Goal: Transaction & Acquisition: Book appointment/travel/reservation

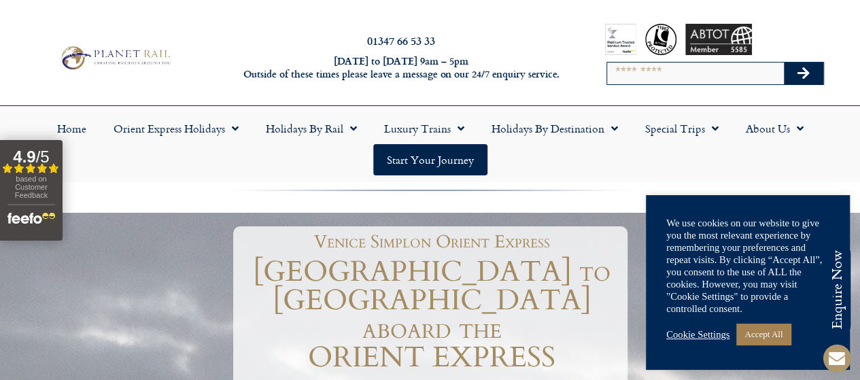
click at [165, 209] on div at bounding box center [430, 198] width 860 height 30
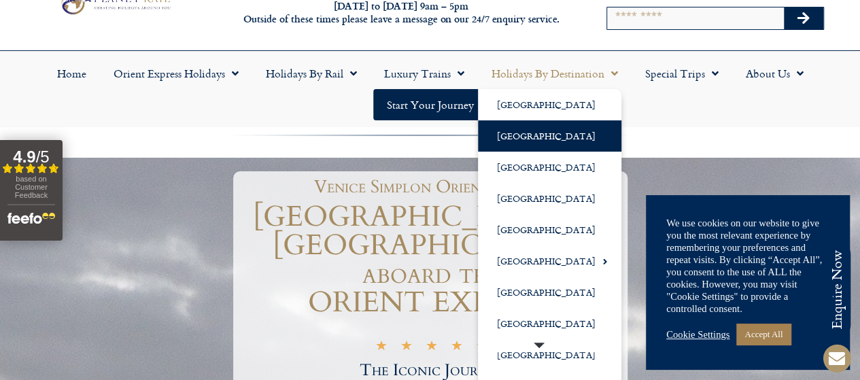
scroll to position [68, 0]
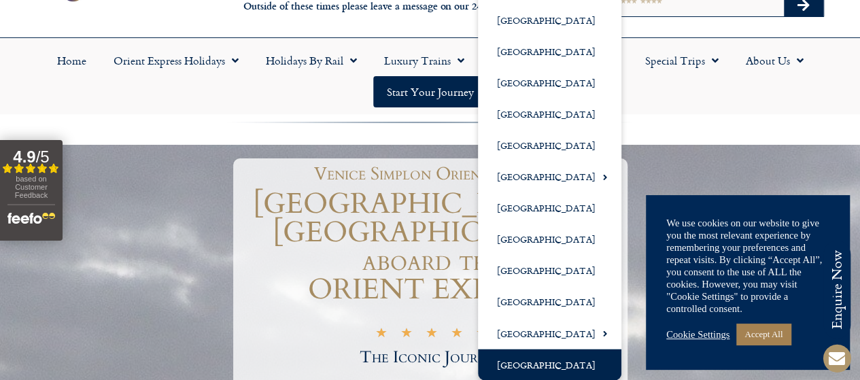
click at [522, 369] on link "[GEOGRAPHIC_DATA]" at bounding box center [549, 364] width 143 height 31
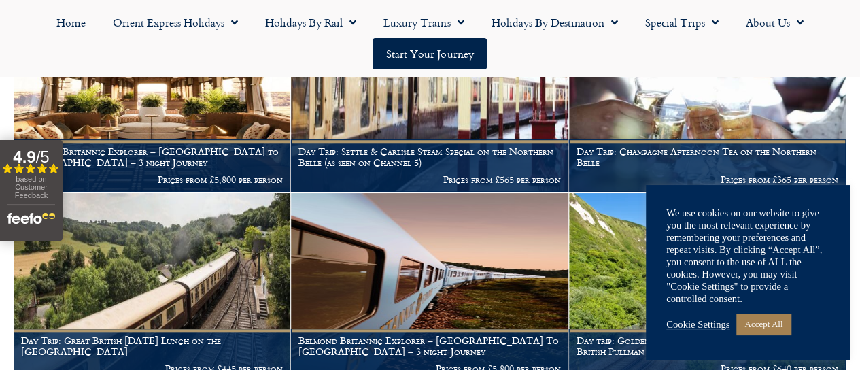
scroll to position [496, 0]
click at [717, 330] on link "Cookie Settings" at bounding box center [697, 324] width 63 height 12
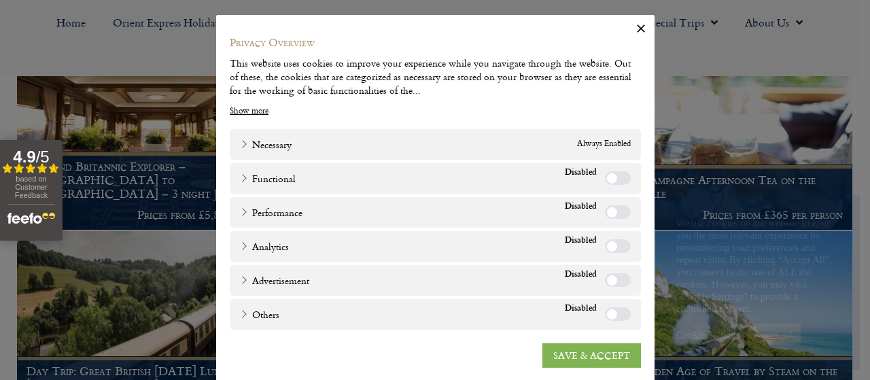
click at [581, 357] on link "SAVE & ACCEPT" at bounding box center [591, 355] width 99 height 24
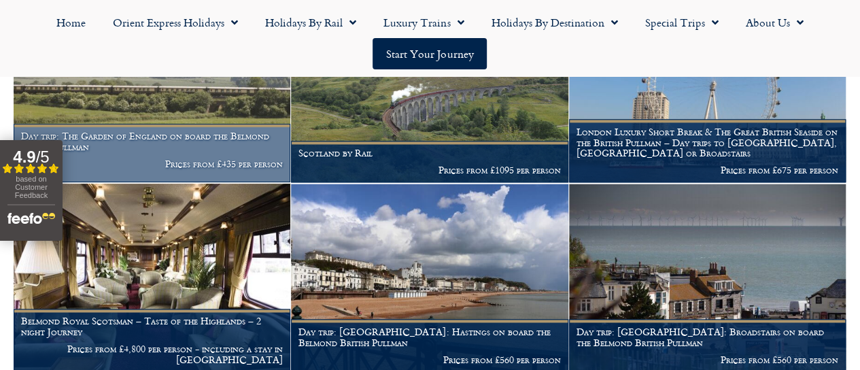
scroll to position [904, 0]
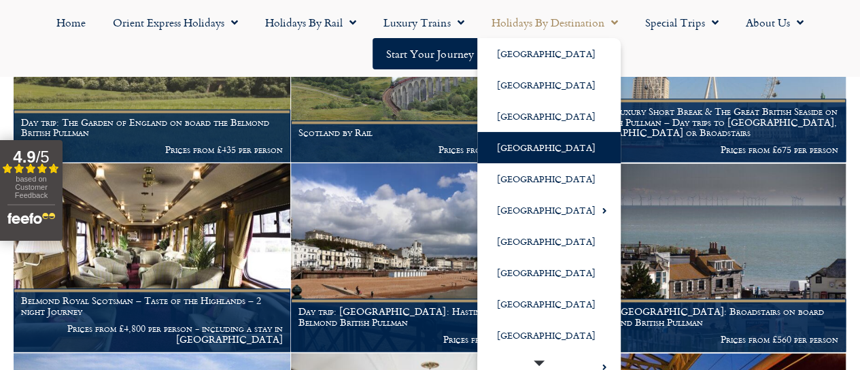
click at [518, 151] on link "[GEOGRAPHIC_DATA]" at bounding box center [548, 147] width 143 height 31
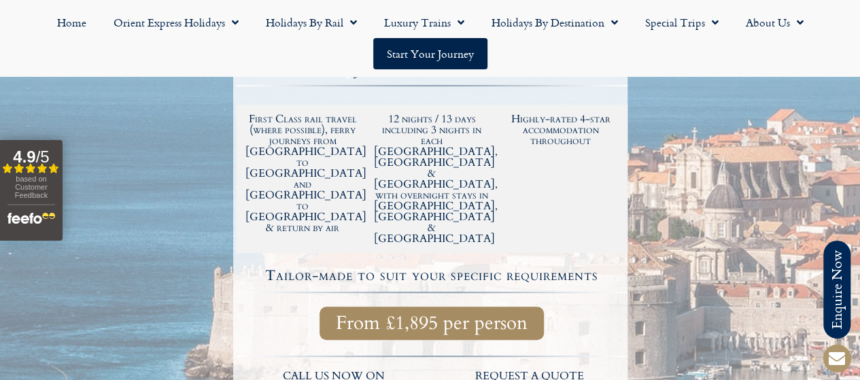
scroll to position [272, 0]
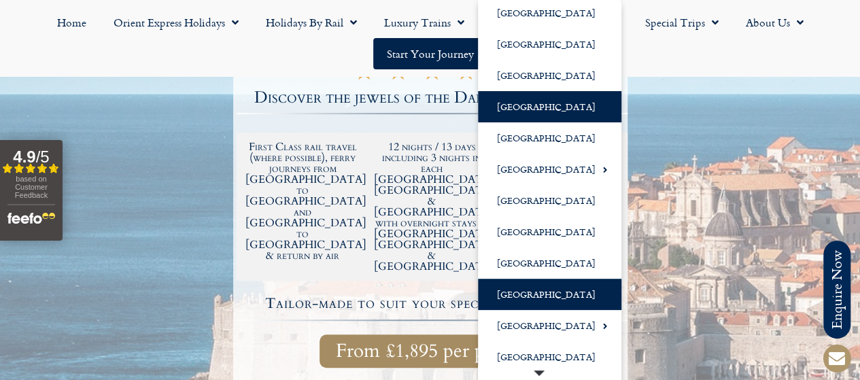
click at [518, 289] on link "[GEOGRAPHIC_DATA]" at bounding box center [549, 294] width 143 height 31
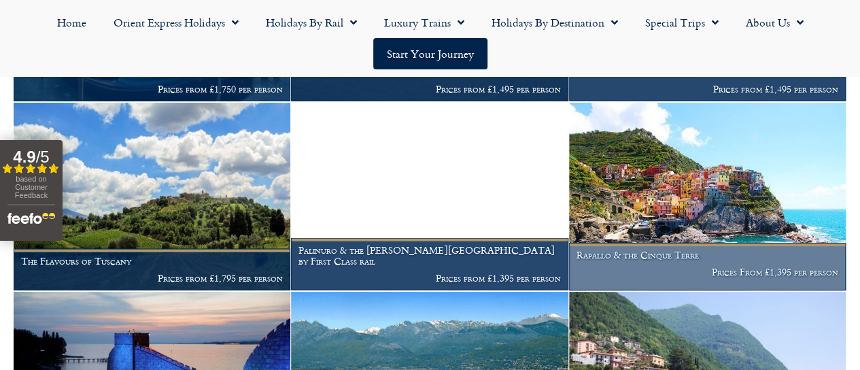
scroll to position [1448, 0]
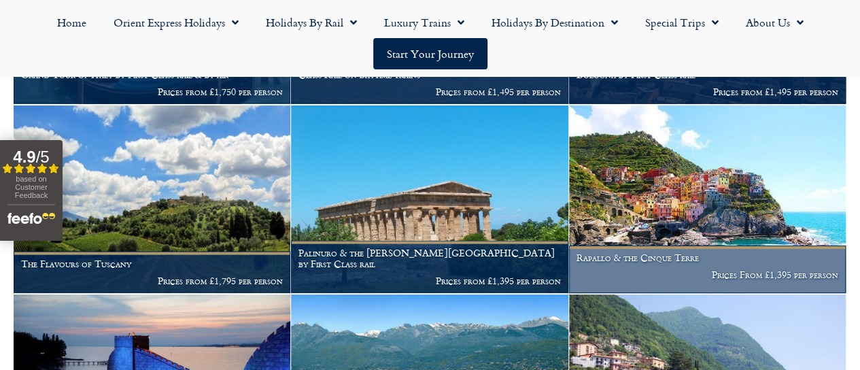
click at [628, 205] on img at bounding box center [707, 199] width 277 height 188
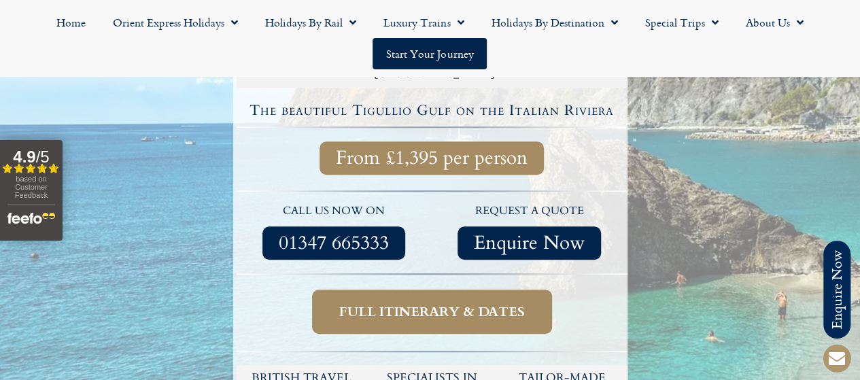
scroll to position [476, 0]
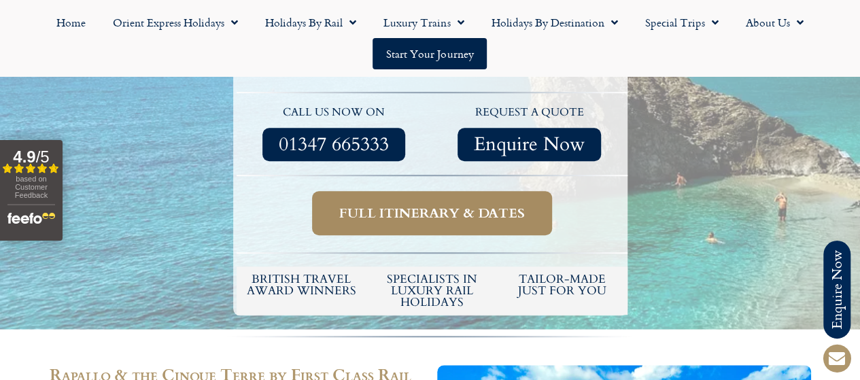
click at [488, 205] on span "Full itinerary & dates" at bounding box center [432, 213] width 186 height 17
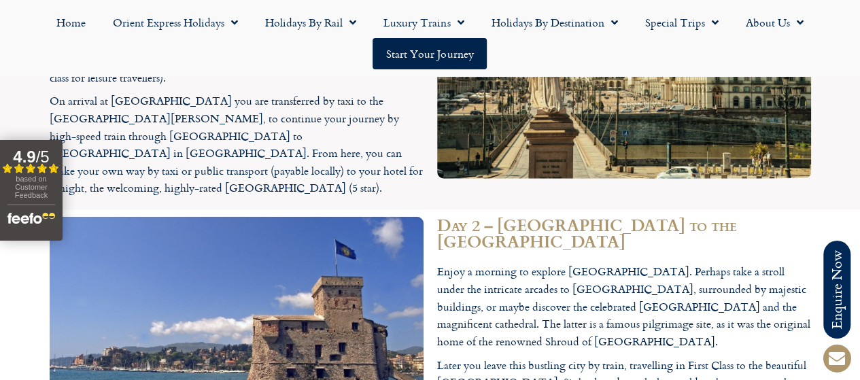
scroll to position [1768, 0]
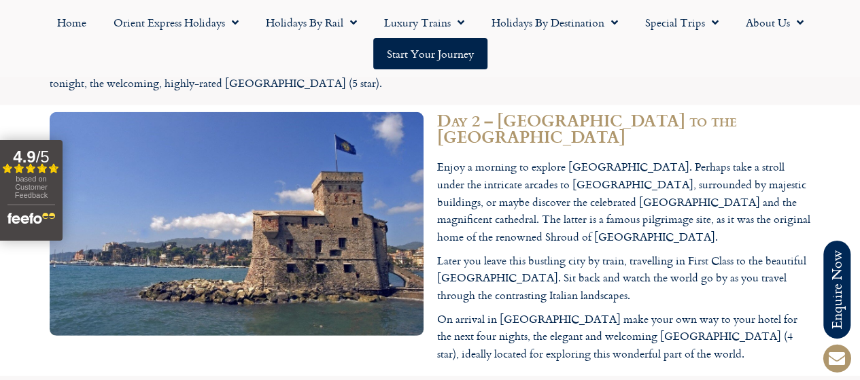
click at [593, 252] on p "Later you leave this bustling city by train, travelling in First Class to the b…" at bounding box center [624, 278] width 374 height 52
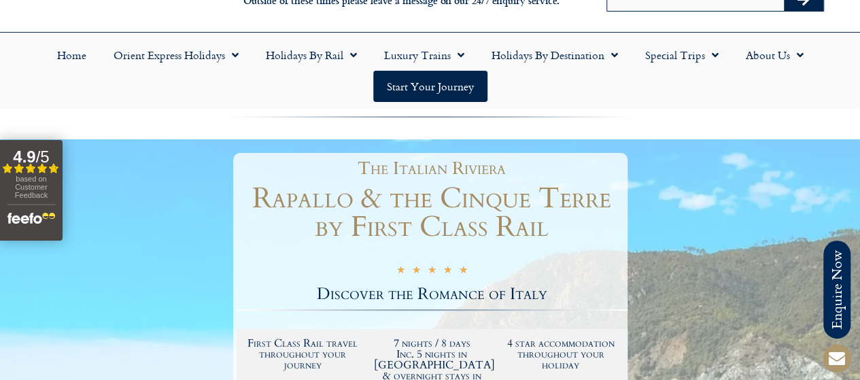
scroll to position [68, 0]
